Goal: Information Seeking & Learning: Find specific fact

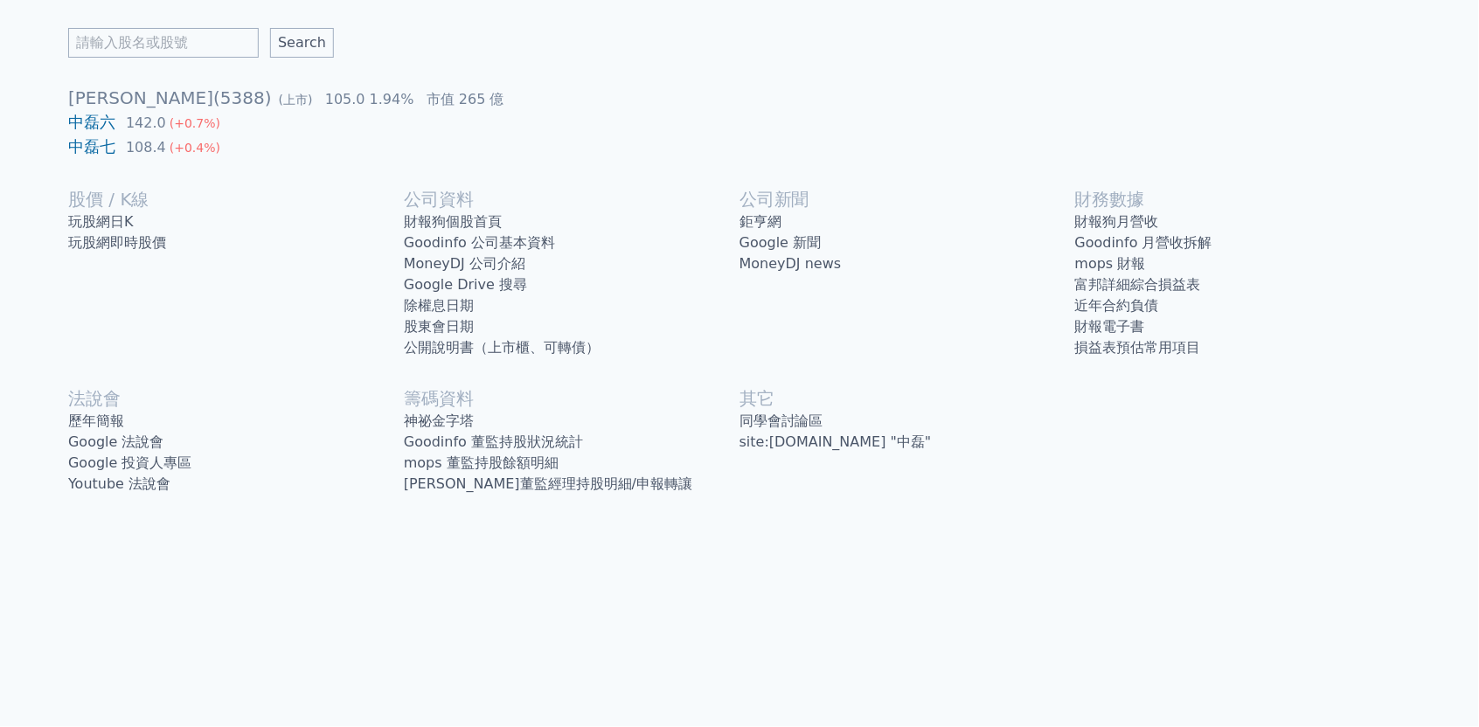
click at [1127, 4] on div "Search 中磊(5388) (上市) 105.0 1.94% 市值 265 億 中磊六 142.0 (+0.7%) 中磊七 108.4 (+0.4%) 股…" at bounding box center [739, 261] width 1343 height 523
click at [201, 59] on div "Search 中磊(5388) (上市) 105.0 1.94% 市值 265 億 中磊六 142.0 (+0.7%) 中磊七 108.4 (+0.4%) 股…" at bounding box center [739, 261] width 1343 height 523
click at [201, 51] on input "text" at bounding box center [163, 43] width 191 height 30
type input "8046"
click at [302, 43] on input "Search" at bounding box center [302, 43] width 64 height 30
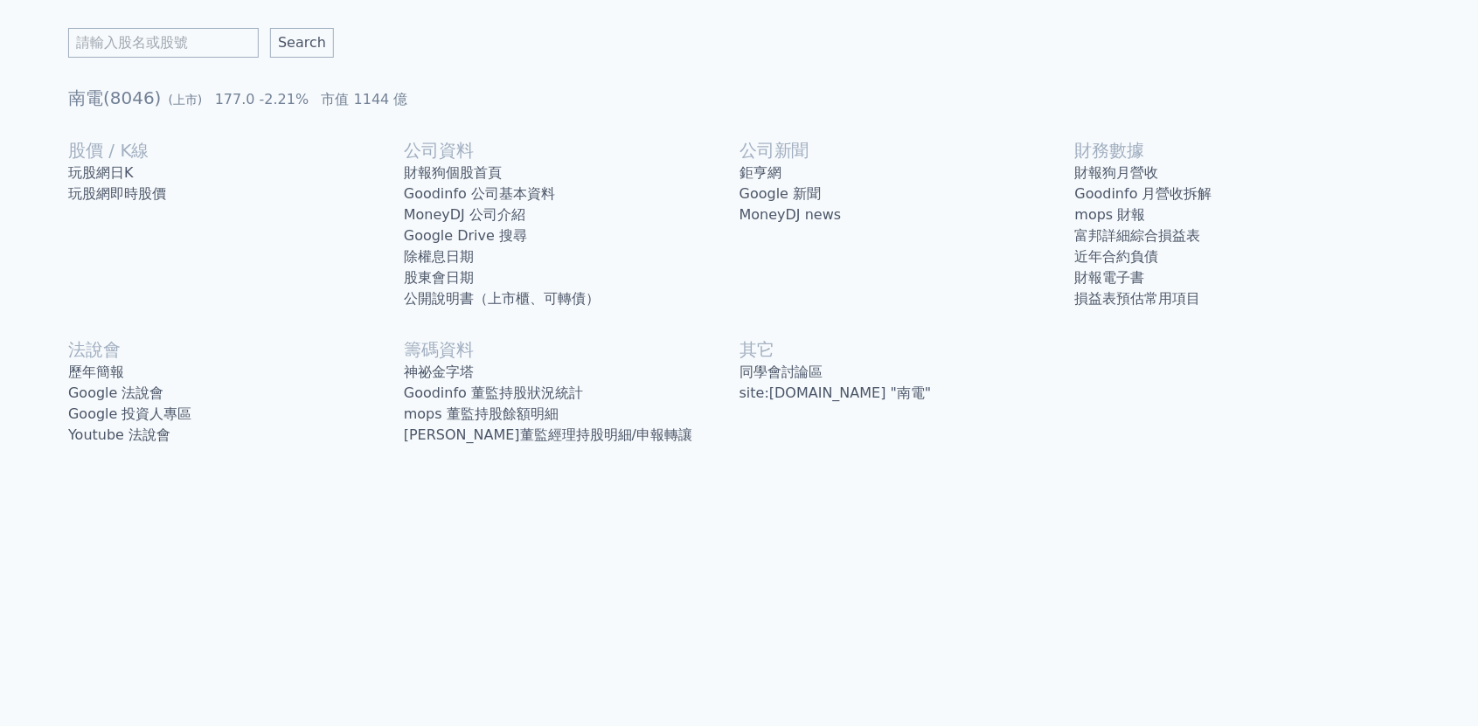
click at [209, 38] on input "text" at bounding box center [163, 43] width 191 height 30
type input "M"
type input "元太"
click at [302, 43] on input "Search" at bounding box center [302, 43] width 64 height 30
click at [156, 362] on link "歷年簡報" at bounding box center [236, 372] width 336 height 21
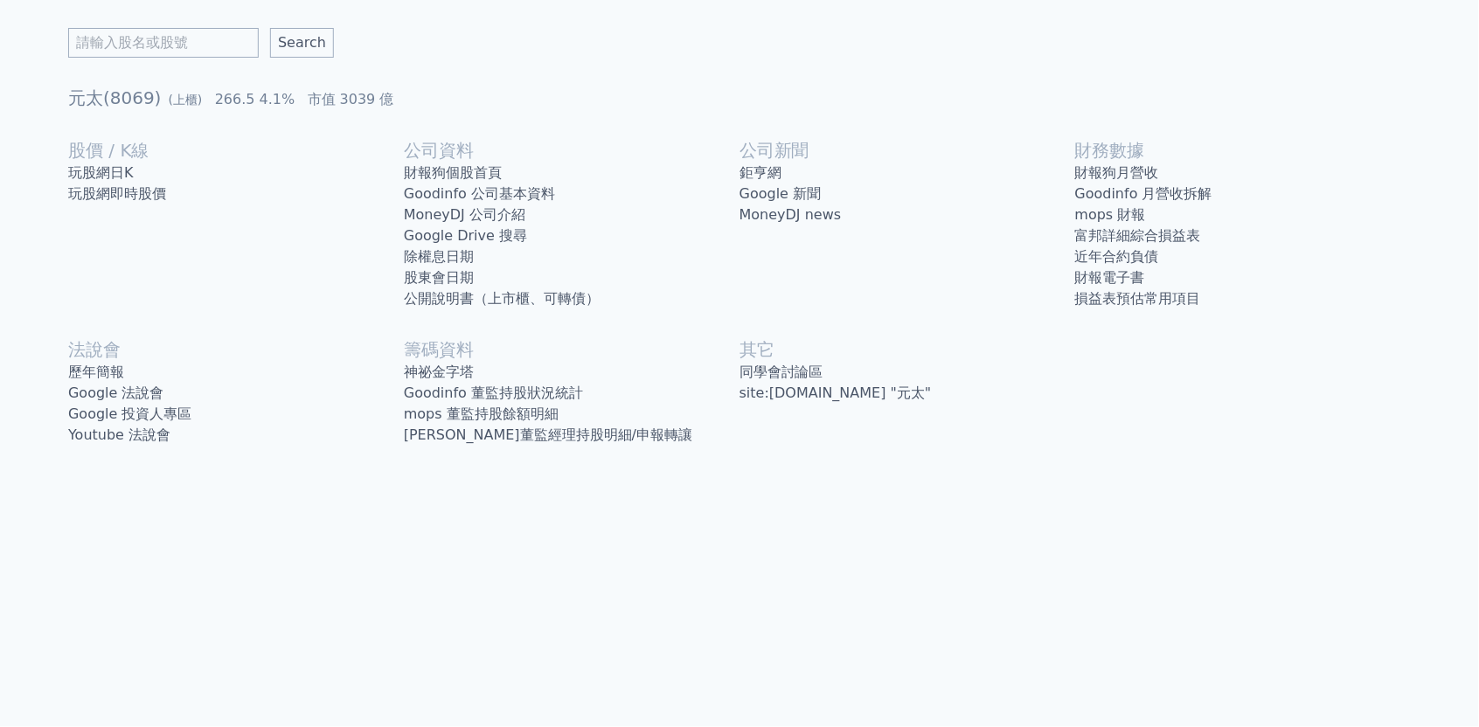
click at [510, 198] on link "Goodinfo 公司基本資料" at bounding box center [572, 194] width 336 height 21
